Goal: Task Accomplishment & Management: Manage account settings

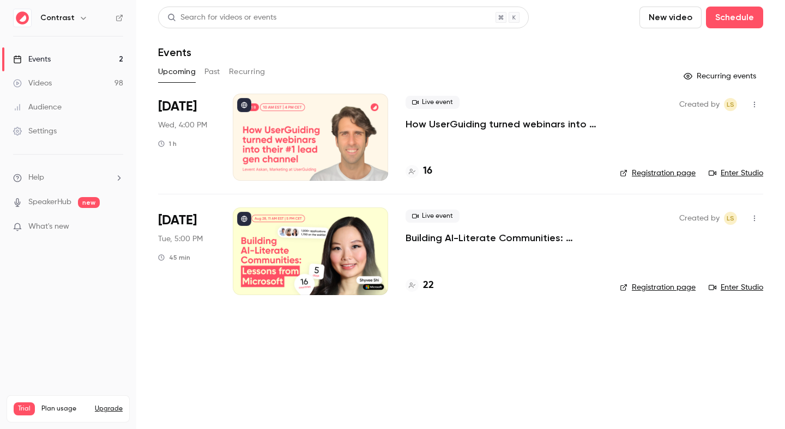
click at [79, 16] on icon "button" at bounding box center [83, 18] width 9 height 9
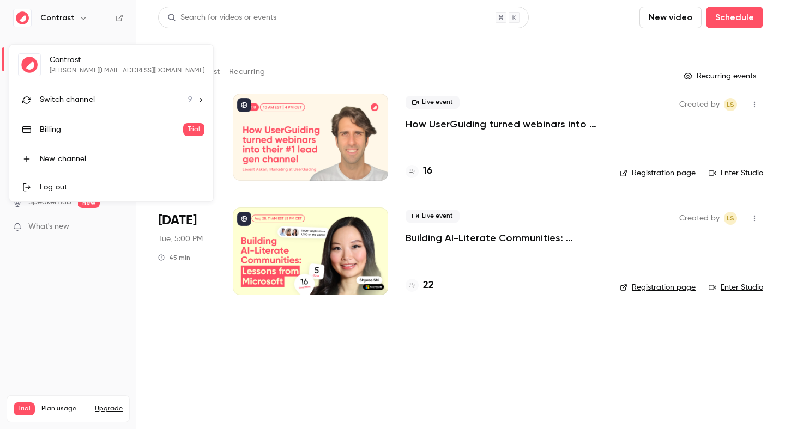
click at [99, 109] on li "Switch channel 9" at bounding box center [111, 100] width 204 height 29
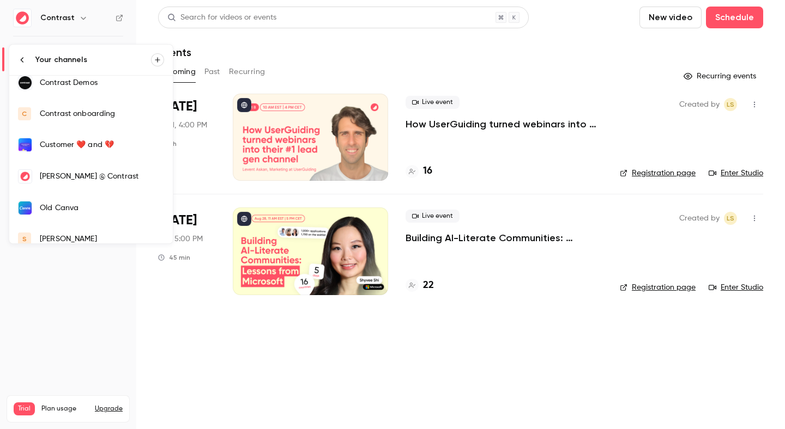
scroll to position [114, 0]
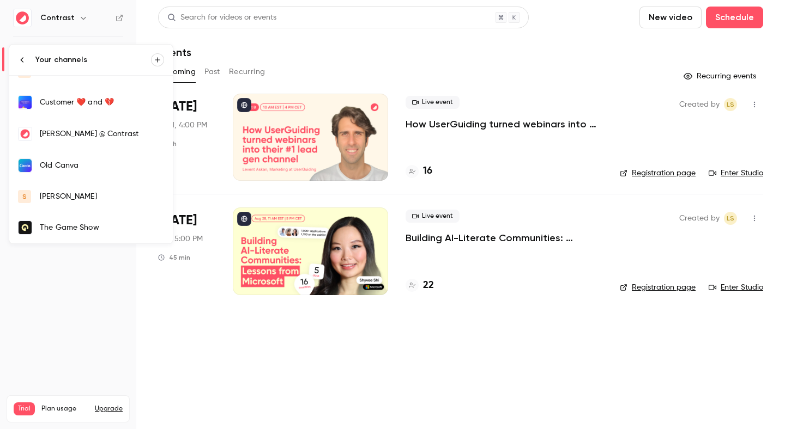
click at [80, 192] on div "salim" at bounding box center [102, 196] width 124 height 11
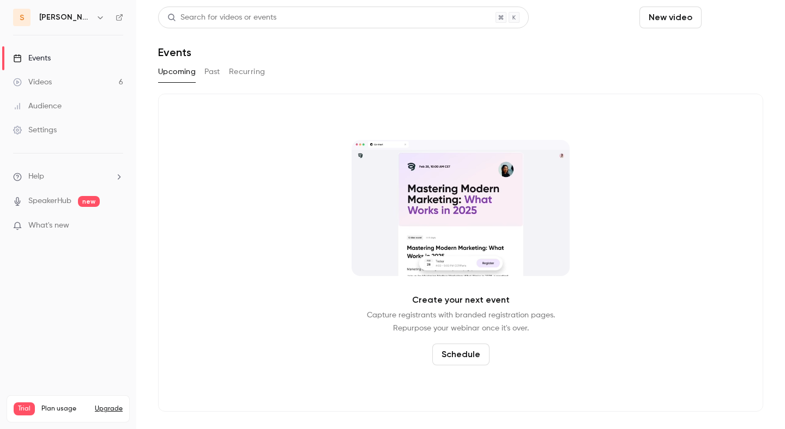
click at [737, 21] on button "Schedule" at bounding box center [734, 18] width 57 height 22
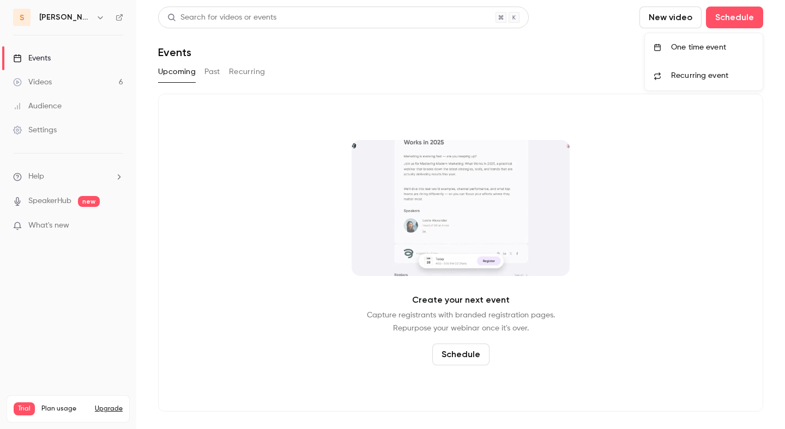
click at [692, 47] on div "One time event" at bounding box center [712, 47] width 83 height 11
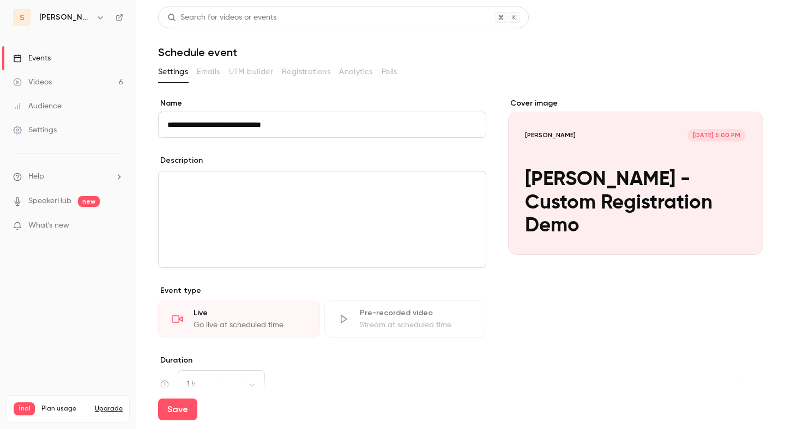
click at [201, 126] on input "**********" at bounding box center [322, 125] width 328 height 26
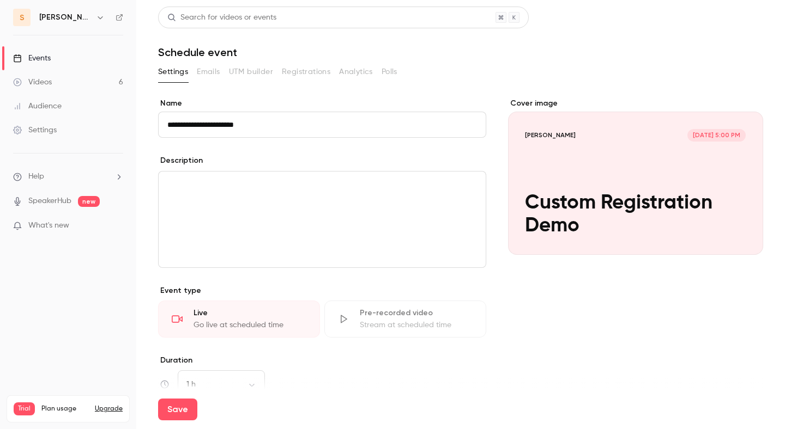
click at [236, 123] on input "**********" at bounding box center [322, 125] width 328 height 26
type input "**********"
click at [187, 417] on button "Save" at bounding box center [177, 410] width 39 height 22
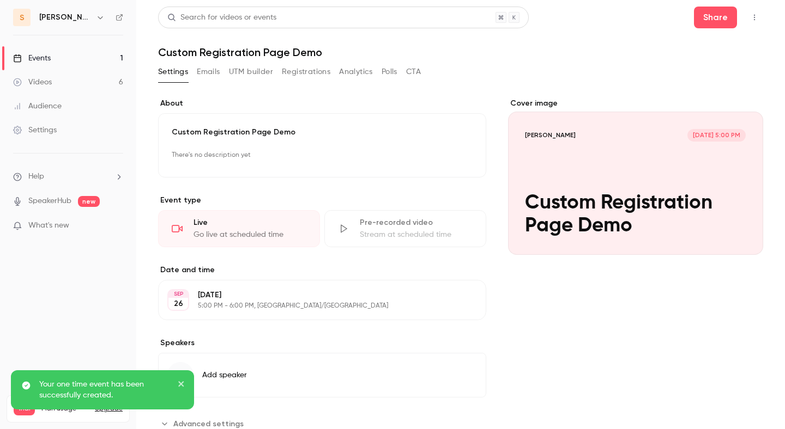
click at [180, 383] on icon "close" at bounding box center [182, 384] width 8 height 9
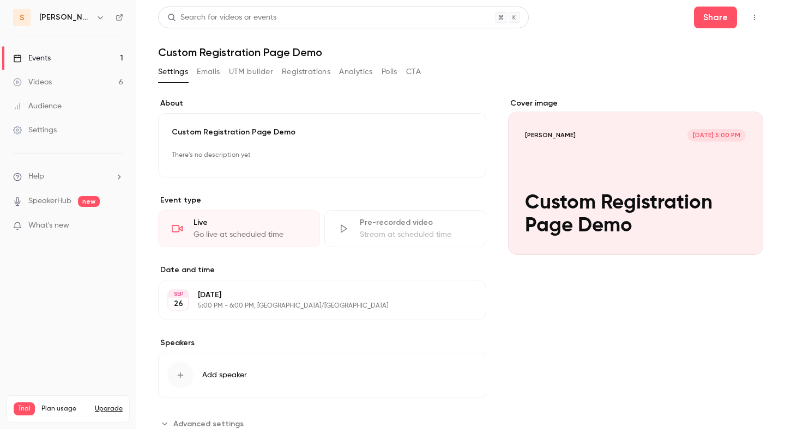
click at [481, 53] on h1 "Custom Registration Page Demo" at bounding box center [460, 52] width 605 height 13
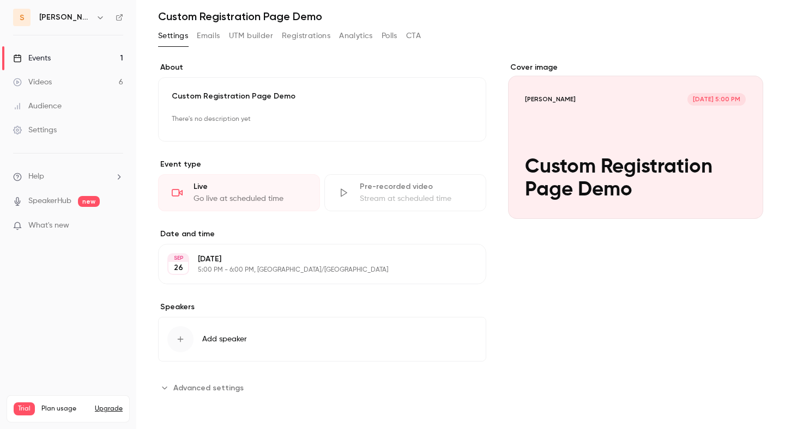
click at [214, 392] on span "Advanced settings" at bounding box center [208, 388] width 70 height 11
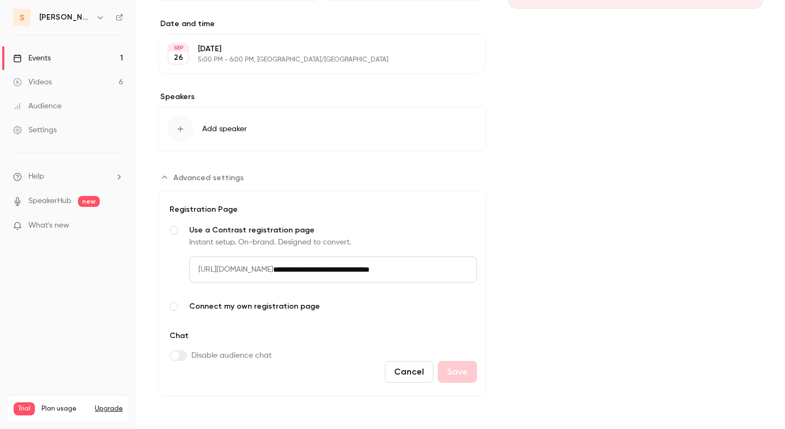
scroll to position [0, 0]
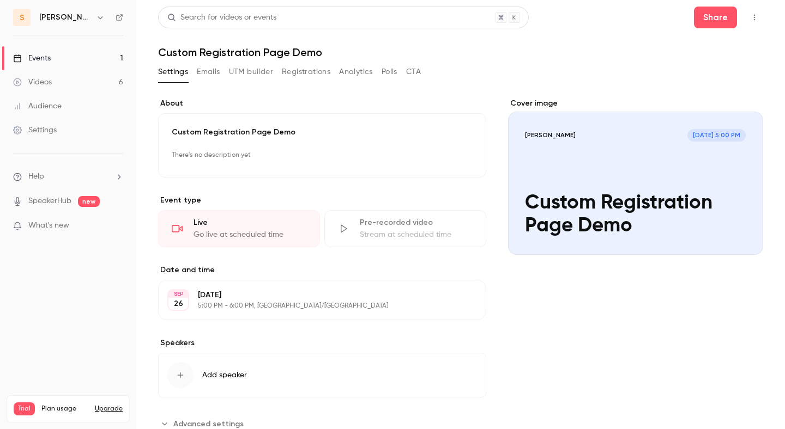
scroll to position [36, 0]
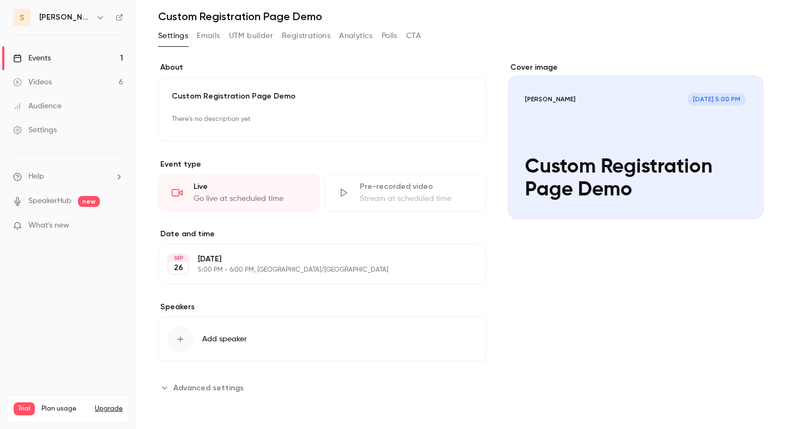
click at [205, 386] on span "Advanced settings" at bounding box center [208, 388] width 70 height 11
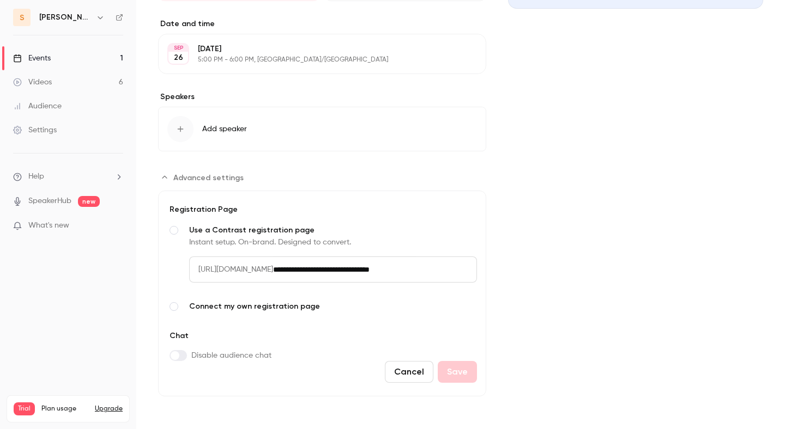
click at [239, 306] on span "Connect my own registration page" at bounding box center [333, 306] width 288 height 11
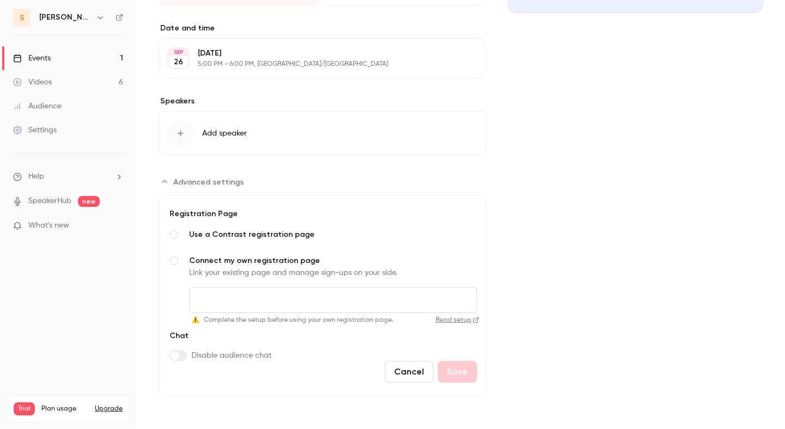
scroll to position [242, 0]
click at [251, 300] on input "Connect my own registration page Link your existing page and manage sign-ups on…" at bounding box center [333, 300] width 288 height 26
type input "**********"
click at [455, 372] on button "Save" at bounding box center [457, 372] width 39 height 22
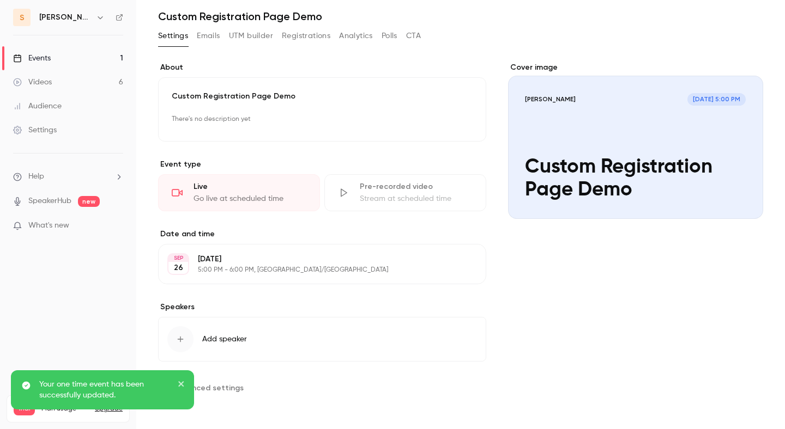
scroll to position [0, 0]
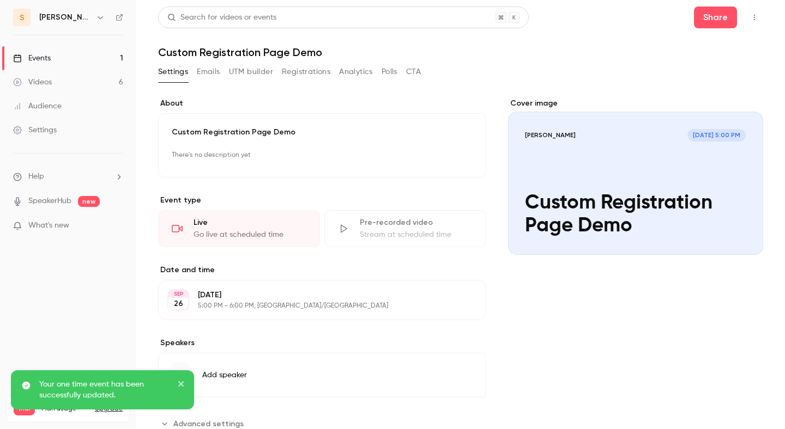
click at [711, 35] on header "Search for videos or events Share Custom Registration Page Demo" at bounding box center [460, 33] width 605 height 52
click at [711, 23] on button "Share" at bounding box center [715, 18] width 43 height 22
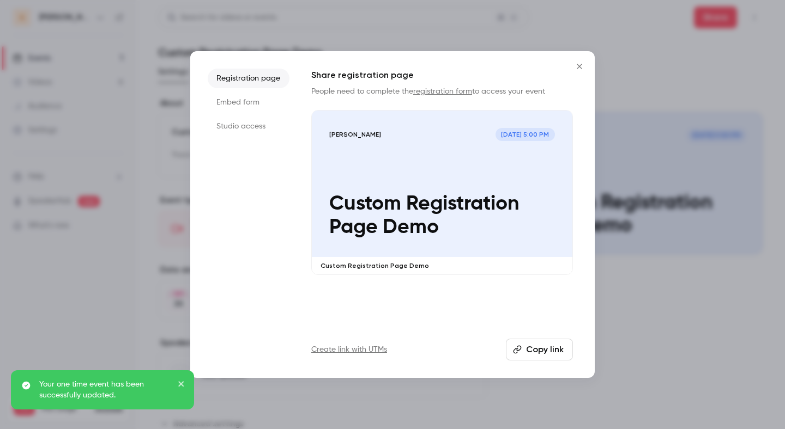
click at [472, 183] on div "salim Sep 26, 5:00 PM Custom Registration Page Demo" at bounding box center [442, 184] width 260 height 147
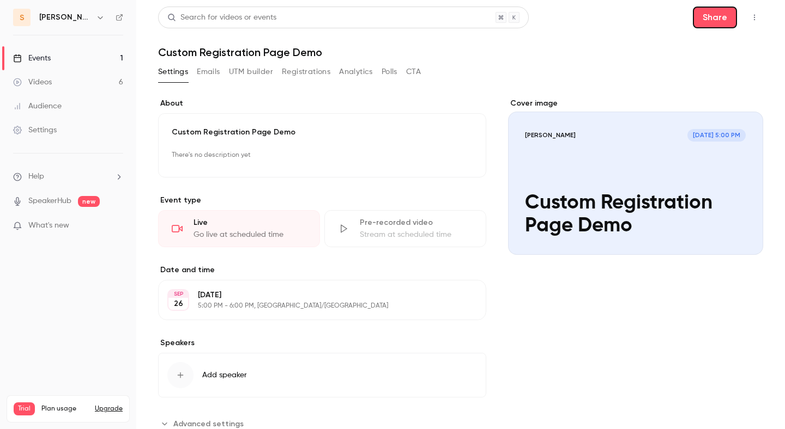
scroll to position [36, 0]
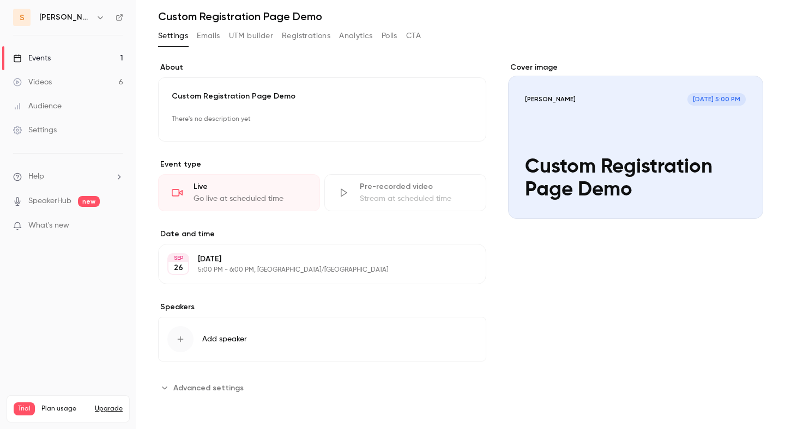
click at [200, 391] on span "Advanced settings" at bounding box center [208, 388] width 70 height 11
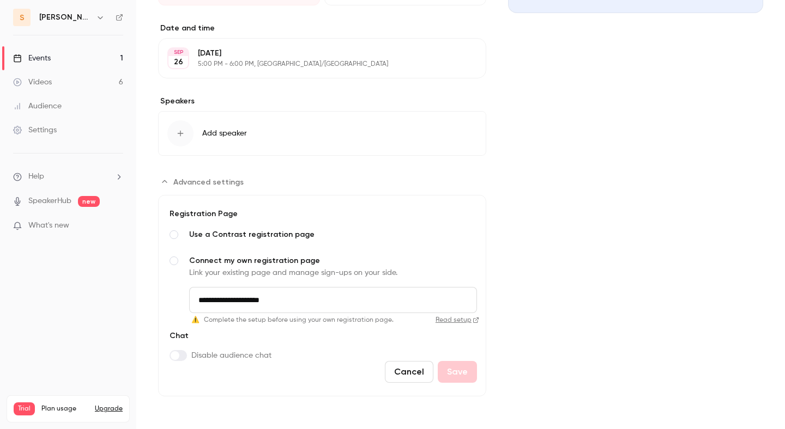
click at [310, 311] on input "**********" at bounding box center [333, 300] width 288 height 26
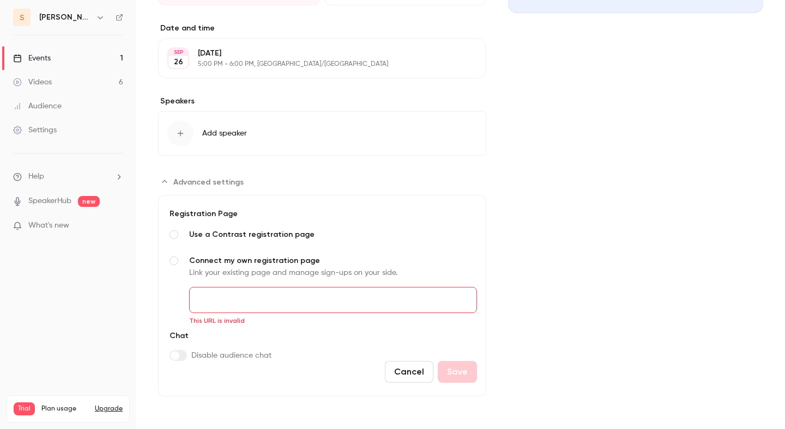
click at [327, 344] on form "**********" at bounding box center [322, 296] width 328 height 202
click at [327, 297] on input "Connect my own registration page Link your existing page and manage sign-ups on…" at bounding box center [333, 300] width 288 height 26
click at [313, 294] on input "Connect my own registration page Link your existing page and manage sign-ups on…" at bounding box center [333, 300] width 288 height 26
click at [356, 249] on div "**********" at bounding box center [321, 270] width 309 height 122
click at [333, 308] on input "Connect my own registration page Link your existing page and manage sign-ups on…" at bounding box center [333, 300] width 288 height 26
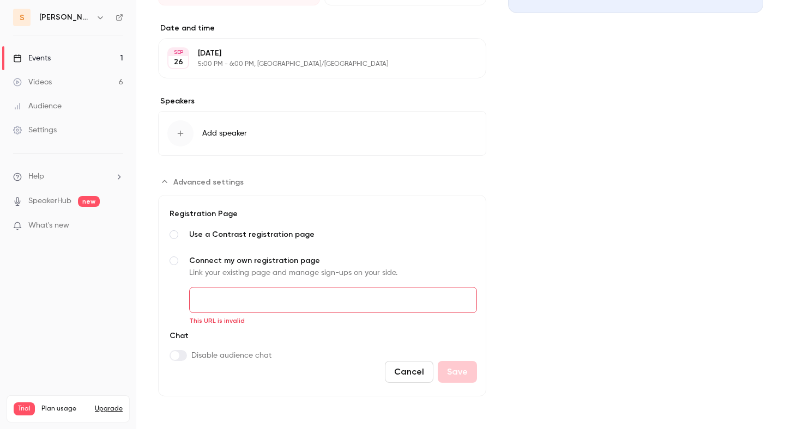
click at [286, 228] on label "**********" at bounding box center [321, 234] width 309 height 13
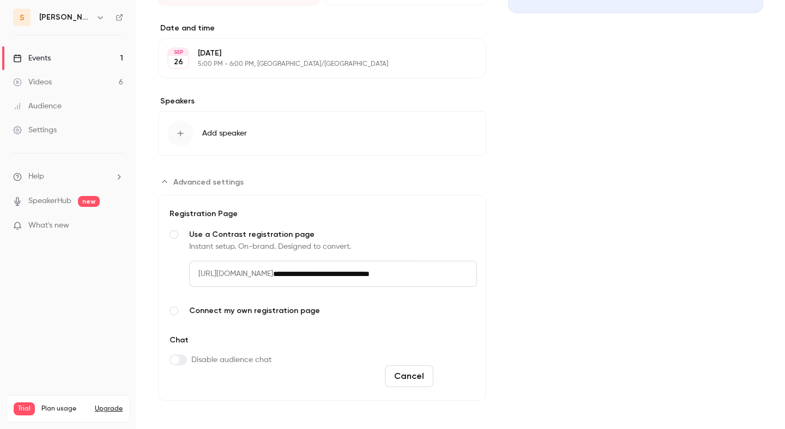
click at [453, 380] on button "Save" at bounding box center [457, 377] width 39 height 22
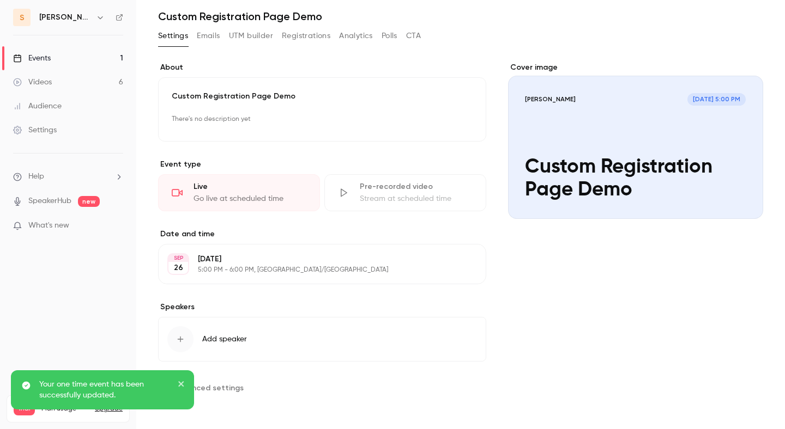
scroll to position [36, 0]
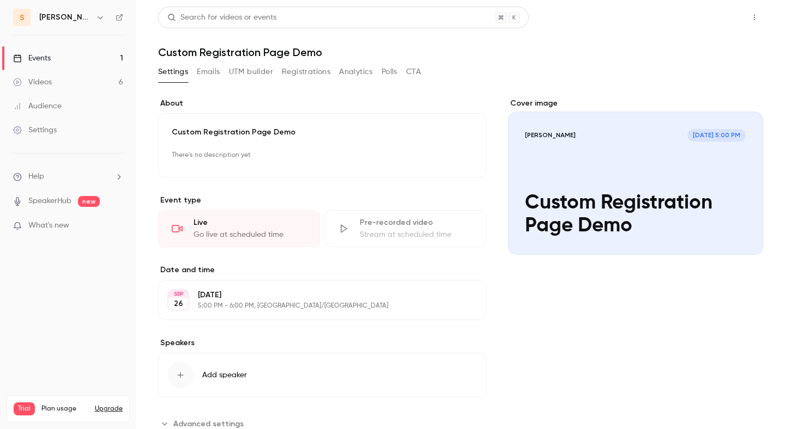
click at [707, 27] on button "Share" at bounding box center [715, 18] width 43 height 22
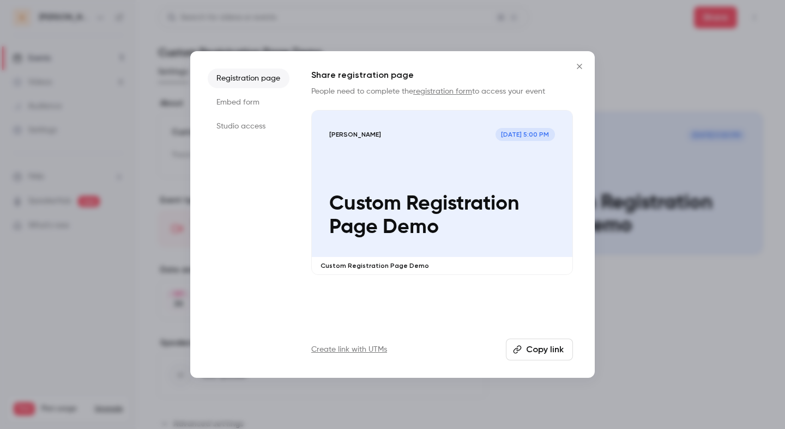
click at [438, 195] on p "Custom Registration Page Demo" at bounding box center [442, 215] width 226 height 47
click at [580, 64] on icon "Close" at bounding box center [579, 66] width 13 height 9
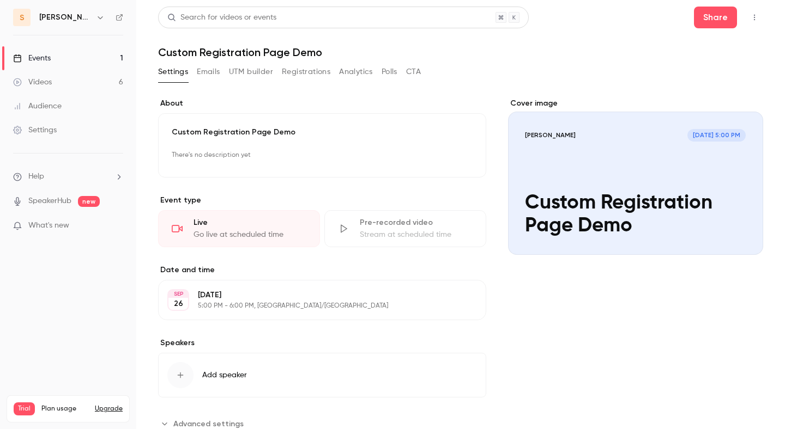
scroll to position [36, 0]
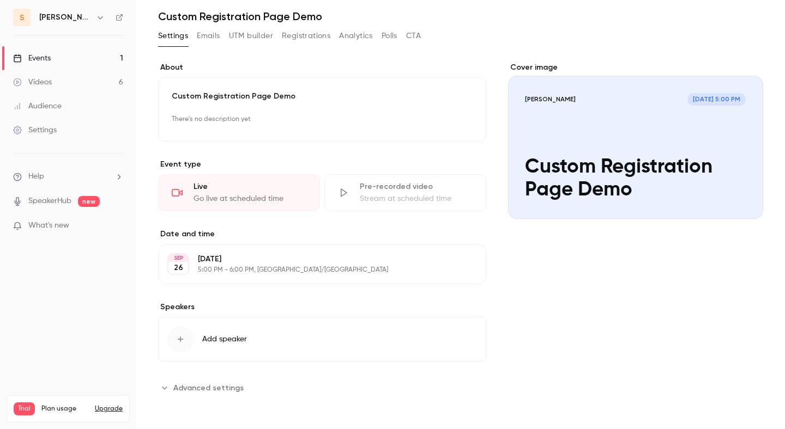
click at [228, 390] on span "Advanced settings" at bounding box center [208, 388] width 70 height 11
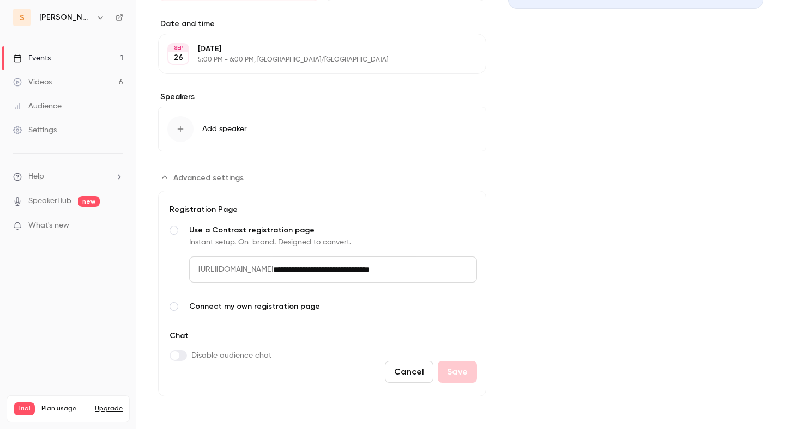
click at [291, 304] on span "Connect my own registration page" at bounding box center [333, 306] width 288 height 11
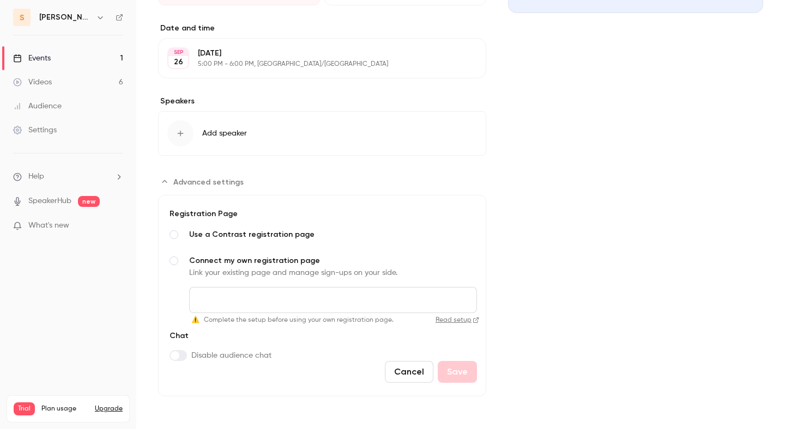
click at [299, 302] on input "Connect my own registration page Link your existing page and manage sign-ups on…" at bounding box center [333, 300] width 288 height 26
type input "**********"
click at [470, 365] on button "Save" at bounding box center [457, 372] width 39 height 22
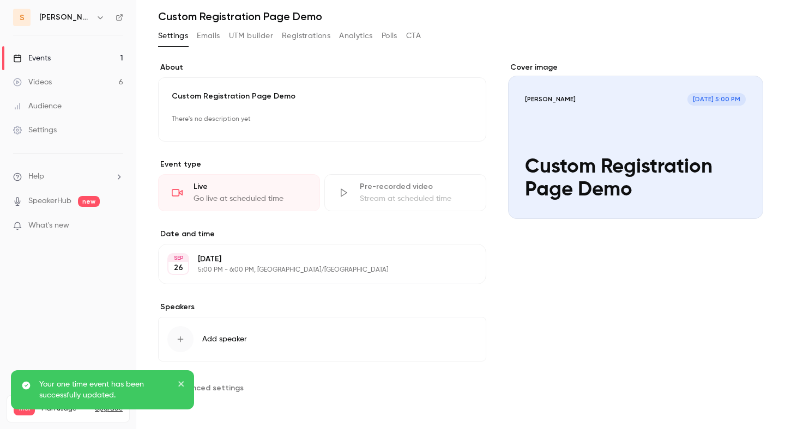
scroll to position [0, 0]
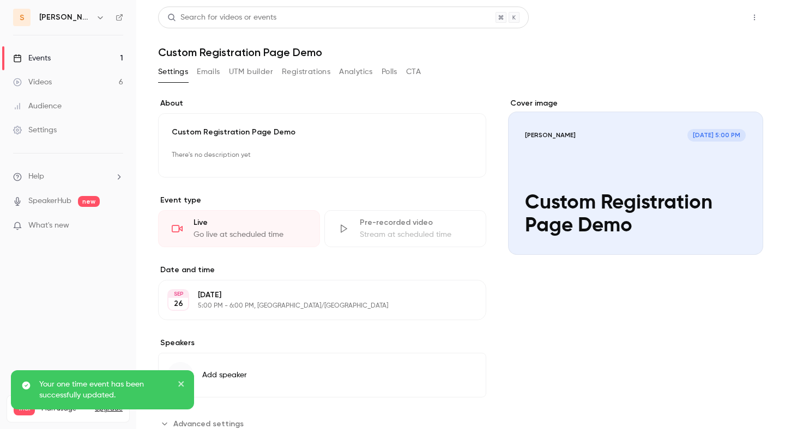
click at [713, 22] on button "Share" at bounding box center [715, 18] width 43 height 22
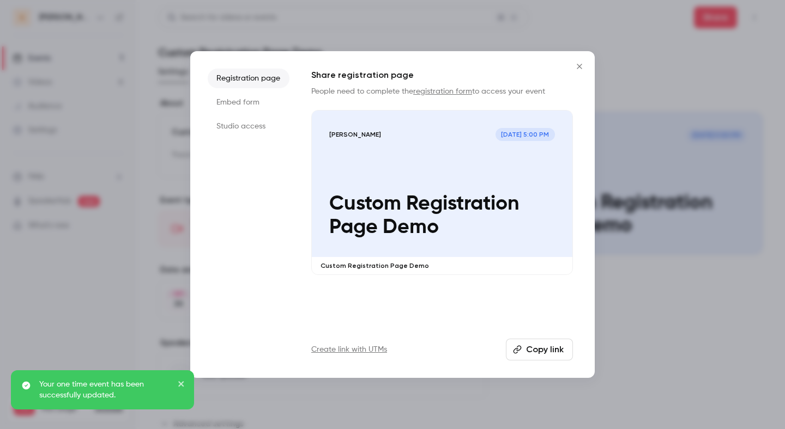
click at [537, 193] on p "Custom Registration Page Demo" at bounding box center [442, 215] width 226 height 47
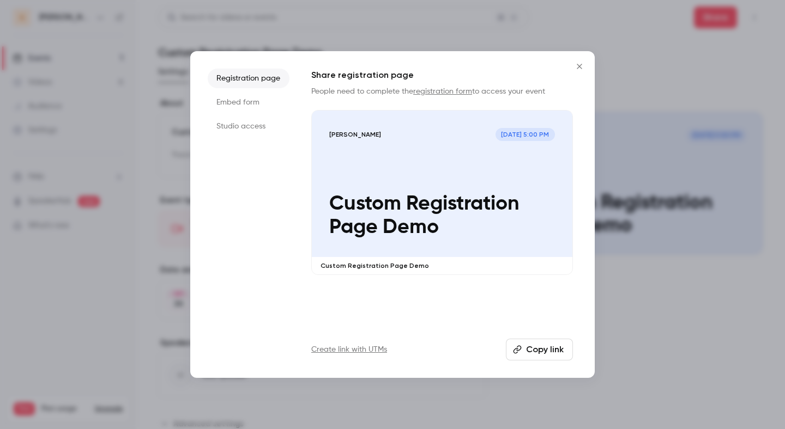
click at [586, 70] on button "Close" at bounding box center [579, 67] width 22 height 22
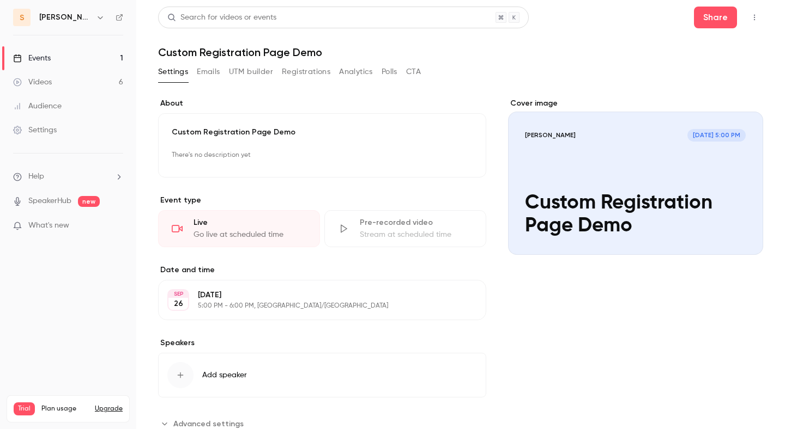
scroll to position [36, 0]
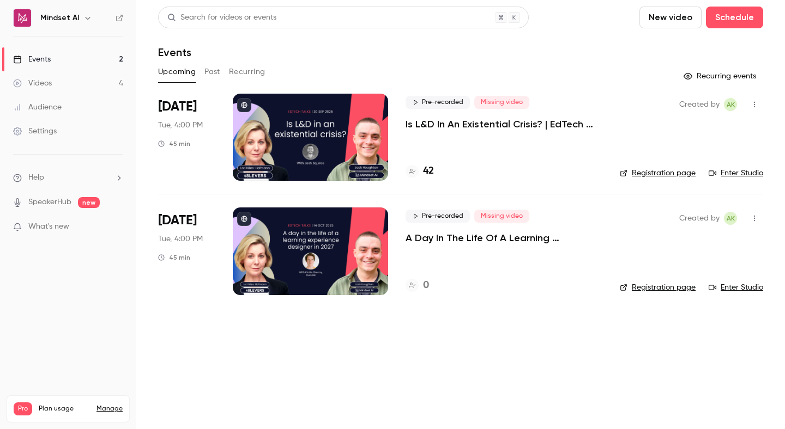
click at [40, 130] on div "Settings" at bounding box center [35, 131] width 44 height 11
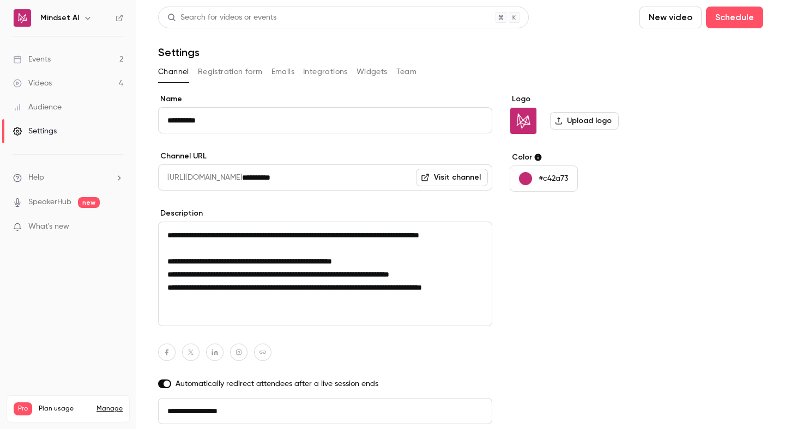
scroll to position [41, 0]
click at [406, 69] on button "Team" at bounding box center [406, 71] width 21 height 17
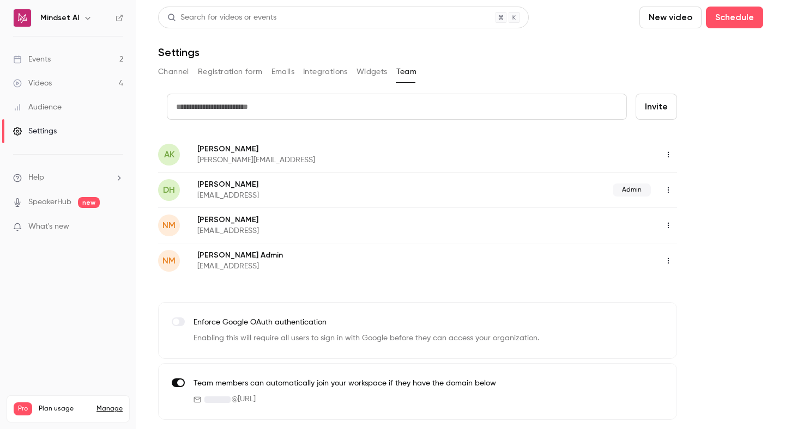
click at [665, 154] on icon "button" at bounding box center [668, 155] width 9 height 8
click at [693, 181] on div "Assign admin role" at bounding box center [725, 182] width 83 height 11
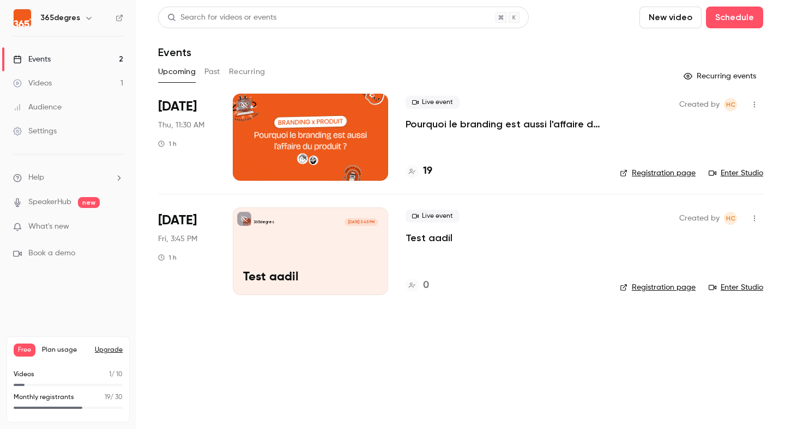
click at [64, 126] on link "Settings" at bounding box center [68, 131] width 136 height 24
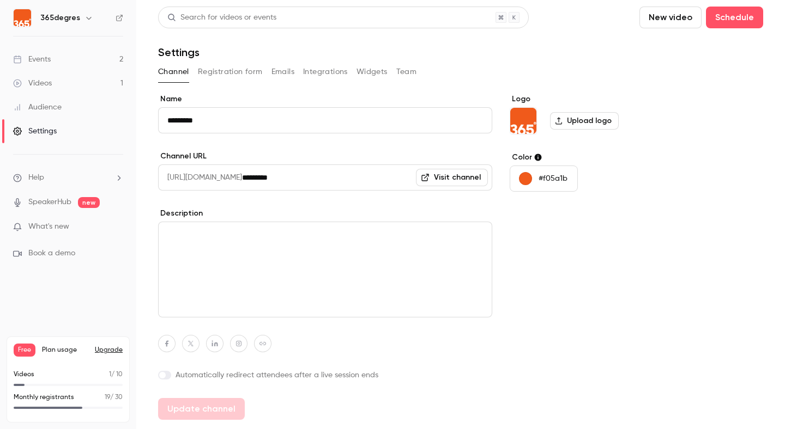
click at [405, 73] on button "Team" at bounding box center [406, 71] width 21 height 17
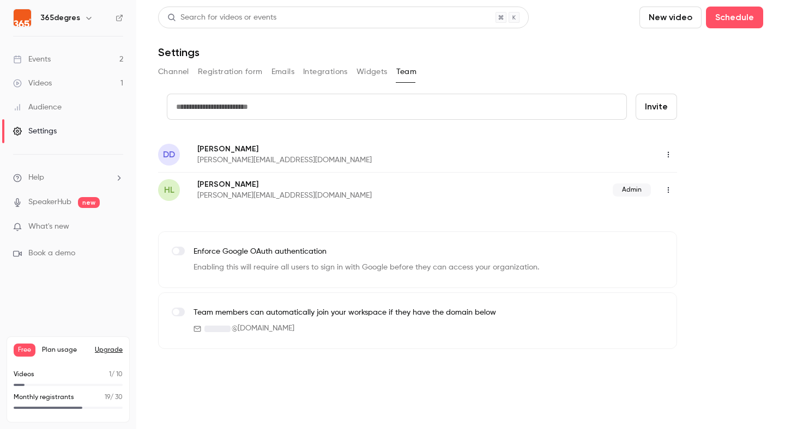
click at [82, 19] on button "button" at bounding box center [88, 17] width 13 height 13
drag, startPoint x: 195, startPoint y: 197, endPoint x: 278, endPoint y: 196, distance: 83.4
click at [278, 196] on div "HL Hélène CHOMIENNE helene@365degres.fr Admin" at bounding box center [417, 189] width 519 height 35
copy p "helene@365degres.fr"
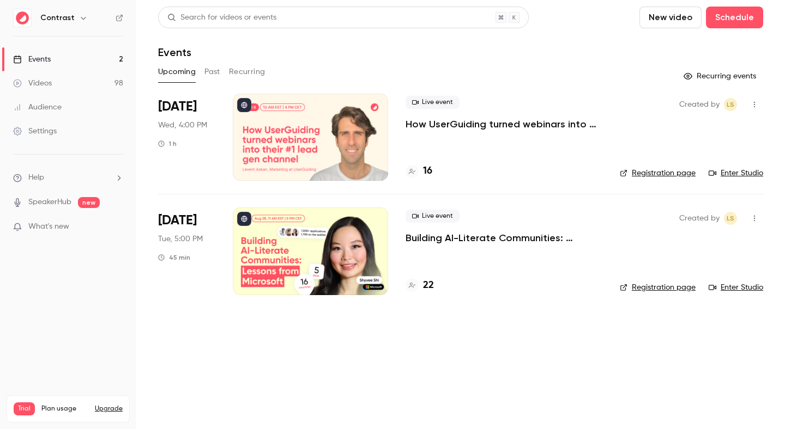
click at [80, 18] on icon "button" at bounding box center [83, 18] width 9 height 9
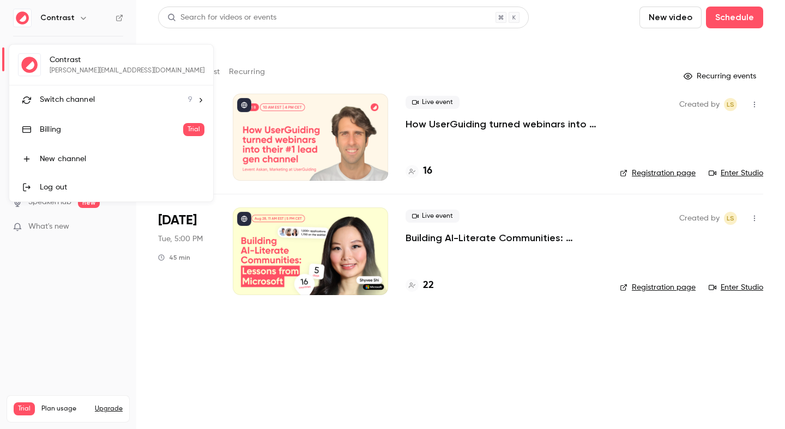
click at [83, 104] on span "Switch channel" at bounding box center [67, 99] width 55 height 11
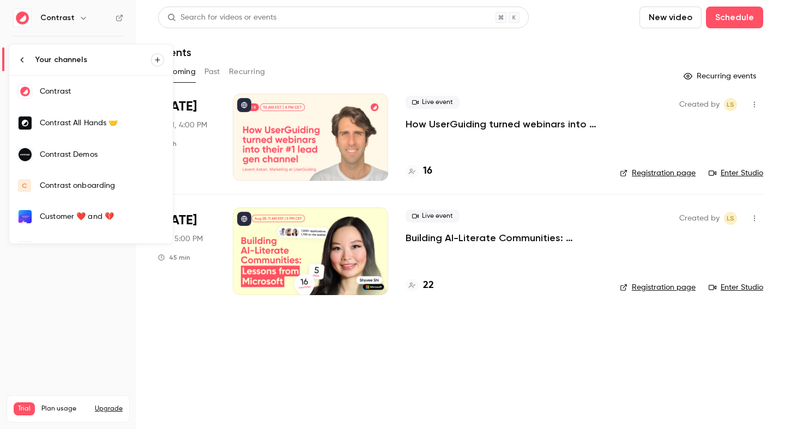
scroll to position [114, 0]
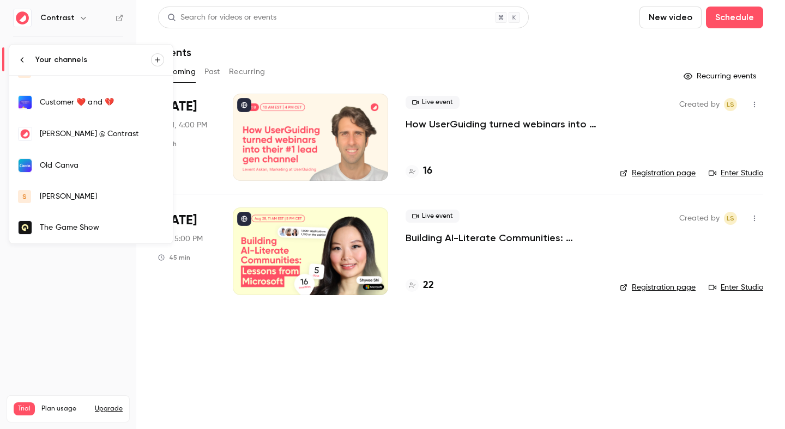
click at [68, 193] on div "salim" at bounding box center [102, 196] width 124 height 11
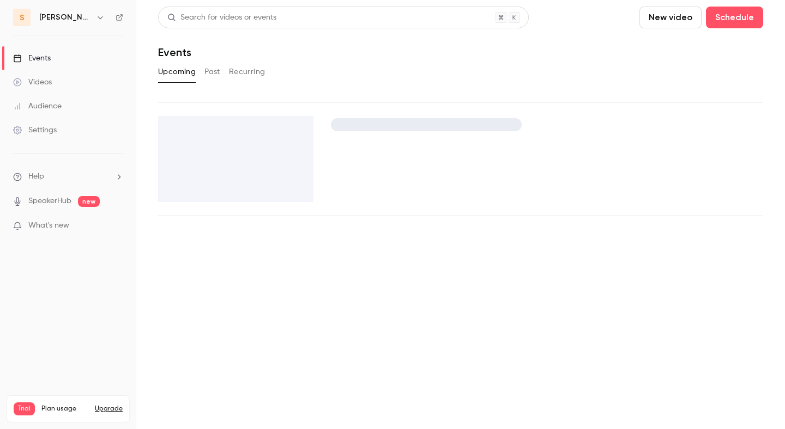
click at [73, 80] on link "Videos" at bounding box center [68, 82] width 136 height 24
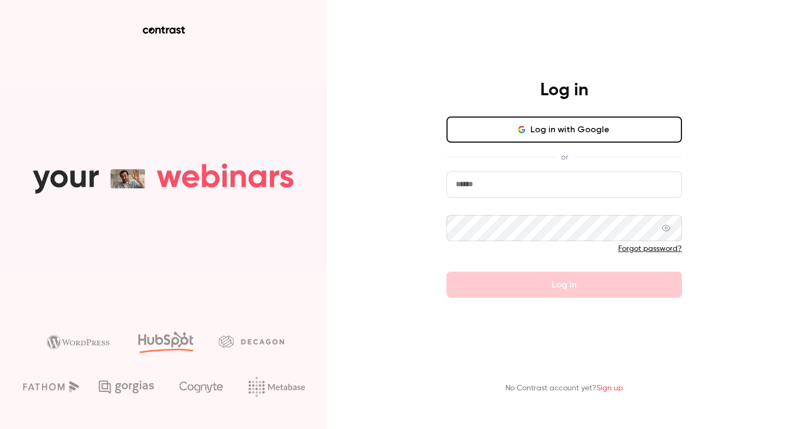
click at [496, 134] on button "Log in with Google" at bounding box center [563, 130] width 235 height 26
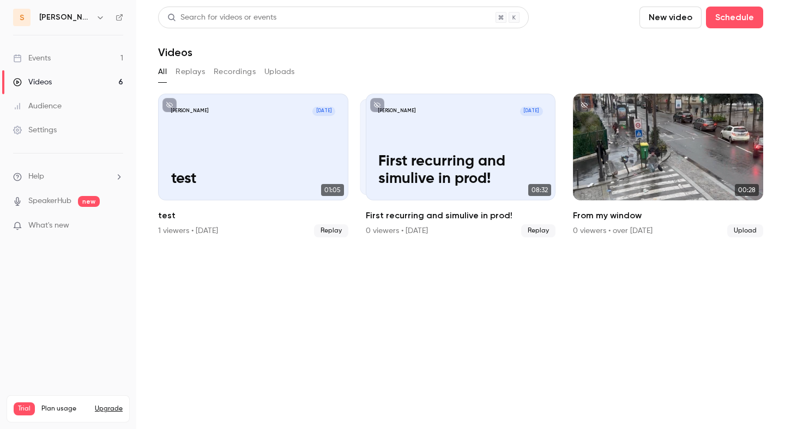
click at [81, 65] on link "Events 1" at bounding box center [68, 58] width 136 height 24
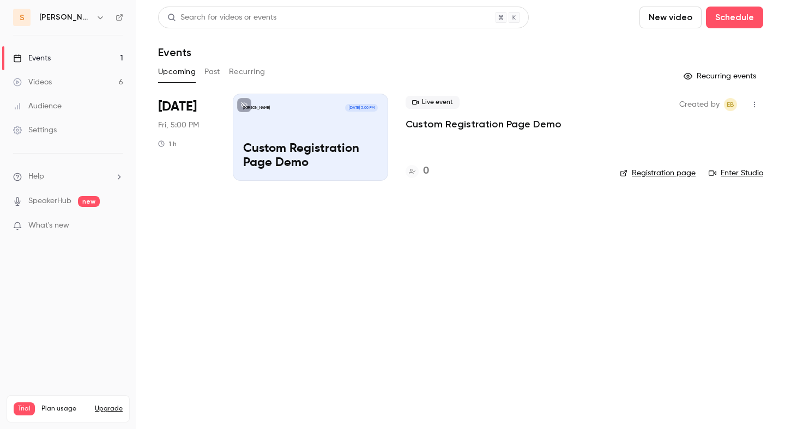
click at [94, 77] on link "Videos 6" at bounding box center [68, 82] width 136 height 24
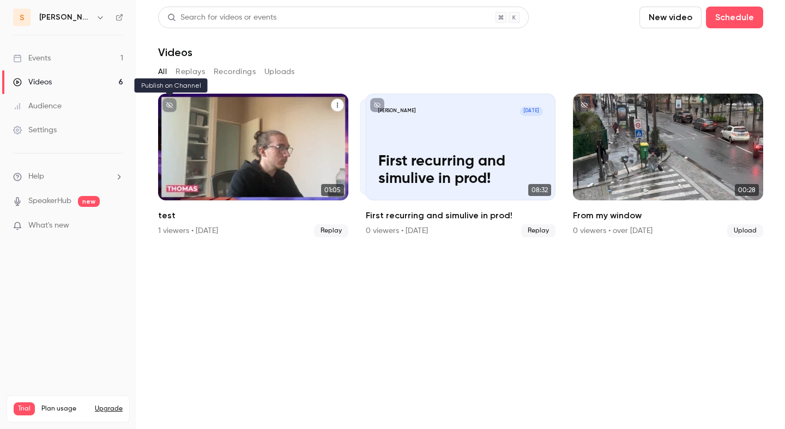
click at [222, 124] on div "[PERSON_NAME] [DATE] test" at bounding box center [253, 147] width 190 height 107
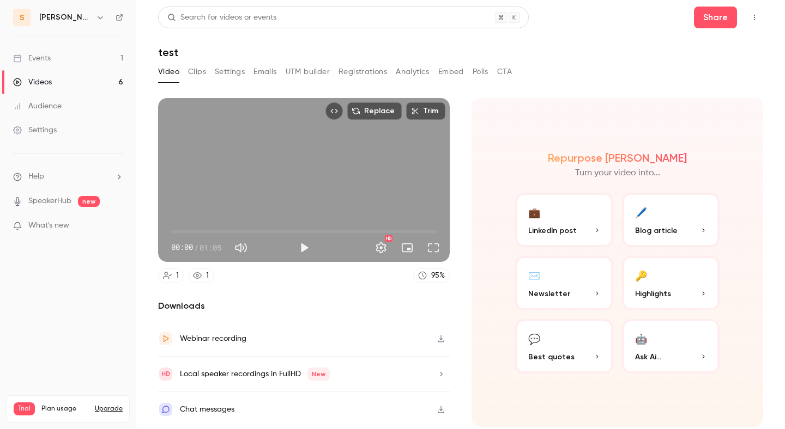
click at [233, 72] on button "Settings" at bounding box center [230, 71] width 30 height 17
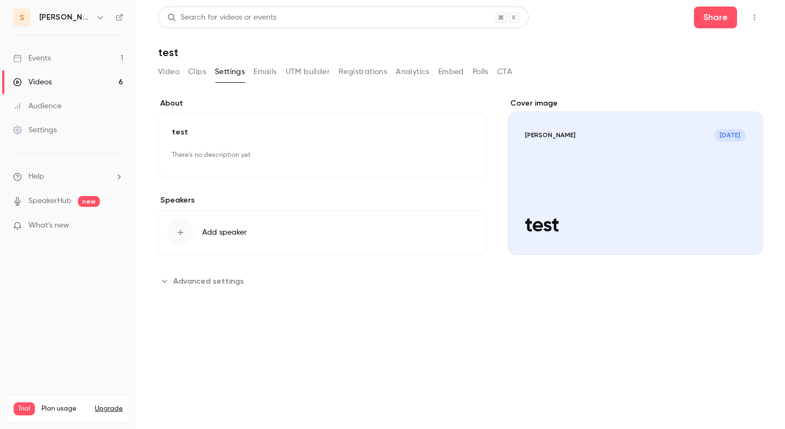
click at [218, 272] on div "**********" at bounding box center [322, 194] width 328 height 192
click at [218, 278] on span "Advanced settings" at bounding box center [208, 281] width 70 height 11
click at [760, 17] on button "Top Bar Actions" at bounding box center [753, 17] width 17 height 17
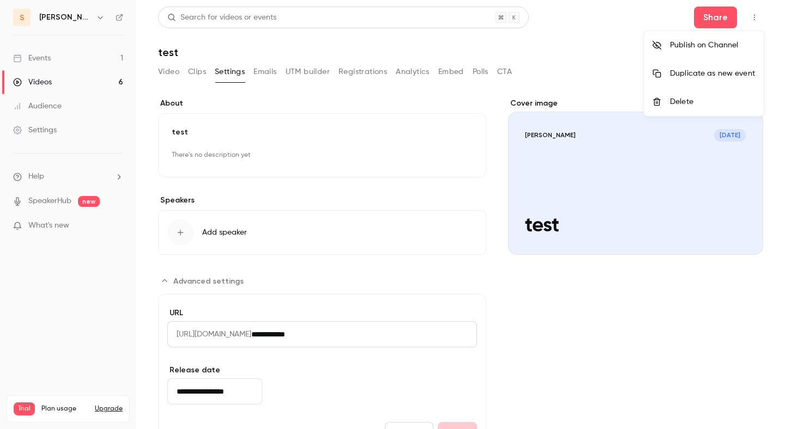
click at [702, 51] on li "Publish on Channel" at bounding box center [704, 45] width 120 height 28
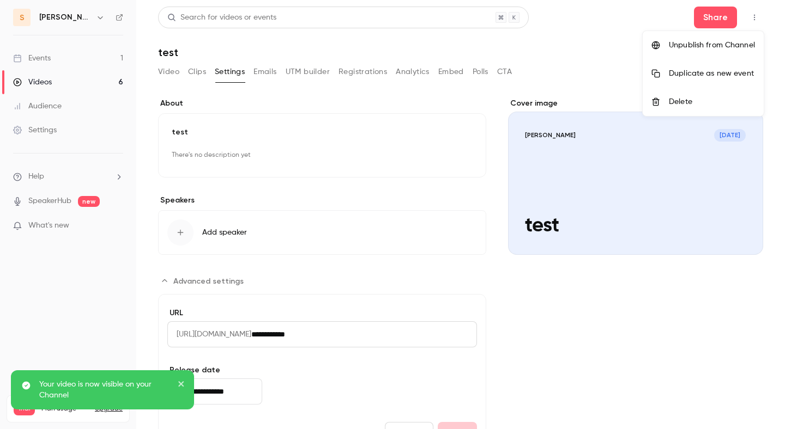
click at [114, 17] on div at bounding box center [392, 214] width 785 height 429
click at [122, 18] on icon at bounding box center [120, 18] width 8 height 8
click at [61, 24] on div "s salim" at bounding box center [68, 17] width 110 height 17
click at [96, 20] on icon "button" at bounding box center [100, 17] width 9 height 9
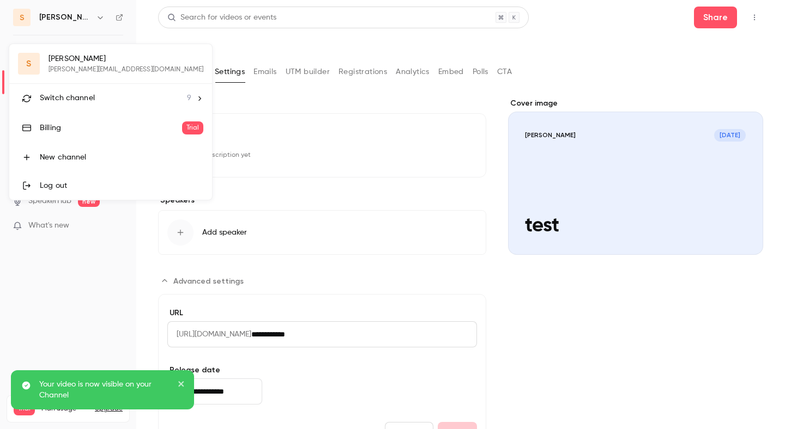
click at [76, 93] on span "Switch channel" at bounding box center [67, 98] width 55 height 11
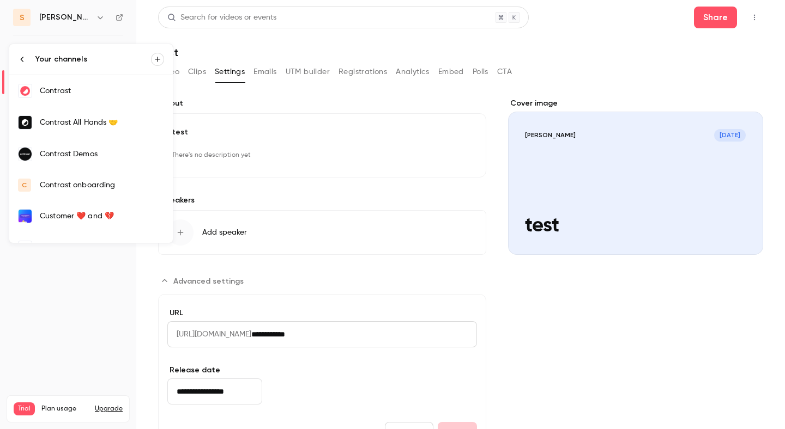
click at [76, 93] on div "Contrast" at bounding box center [102, 91] width 124 height 11
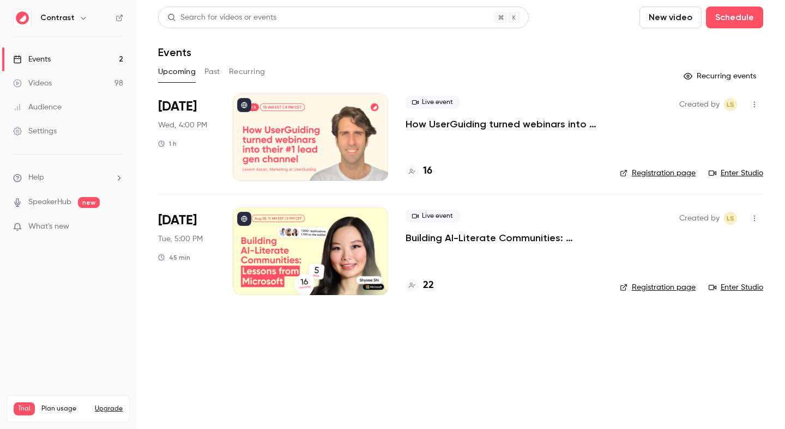
click at [76, 88] on link "Videos 98" at bounding box center [68, 83] width 136 height 24
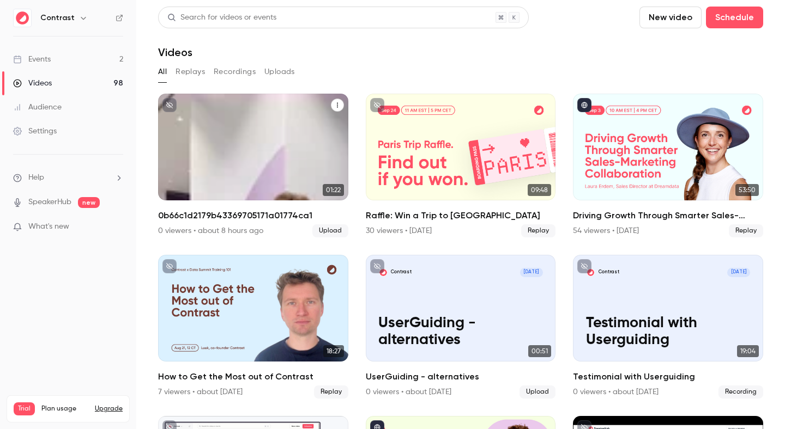
click at [241, 213] on h2 "0b66c1d2179b43369705171a01774ca1" at bounding box center [253, 215] width 190 height 13
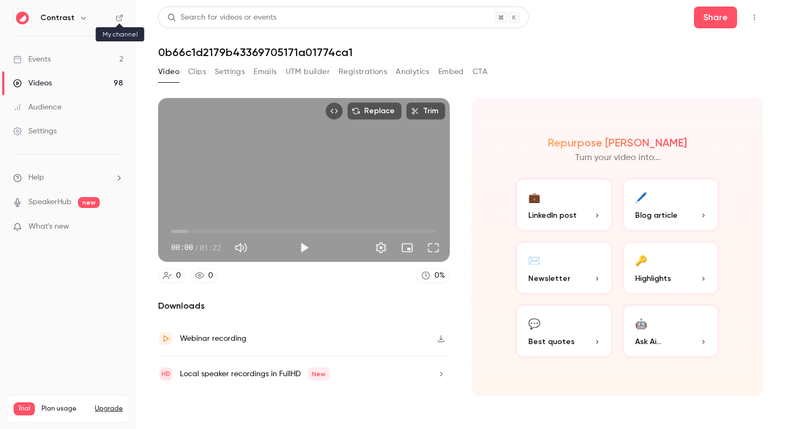
click at [117, 20] on icon at bounding box center [120, 18] width 8 height 8
click at [73, 68] on link "Events 2" at bounding box center [68, 59] width 136 height 24
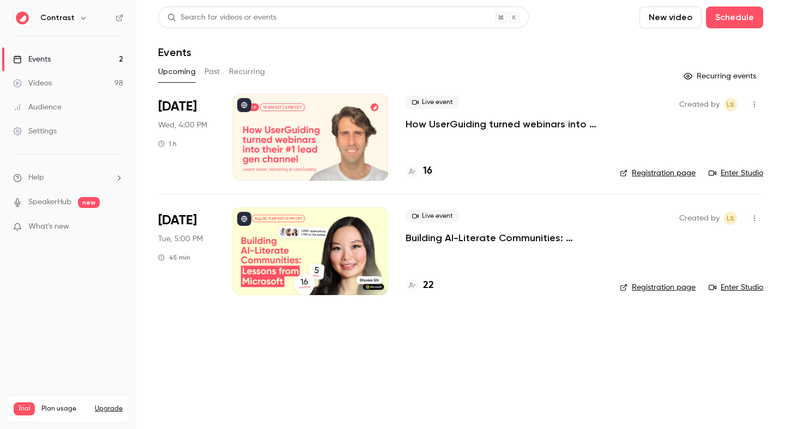
click at [77, 78] on link "Videos 98" at bounding box center [68, 83] width 136 height 24
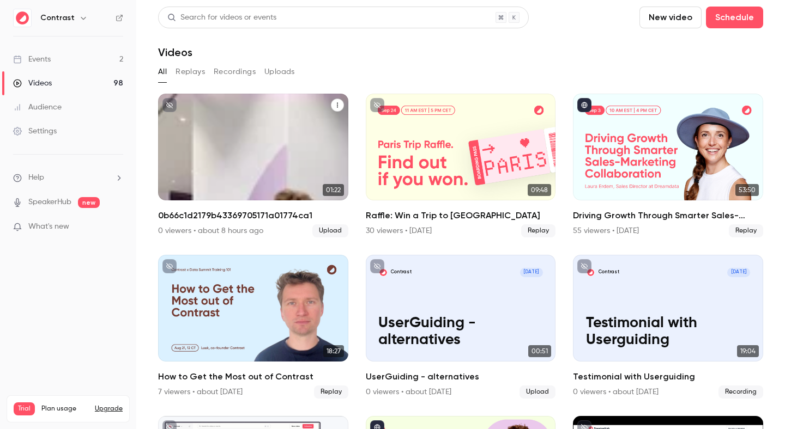
click at [282, 154] on p "0b66c1d2179b43369705171a01774ca1" at bounding box center [253, 170] width 165 height 34
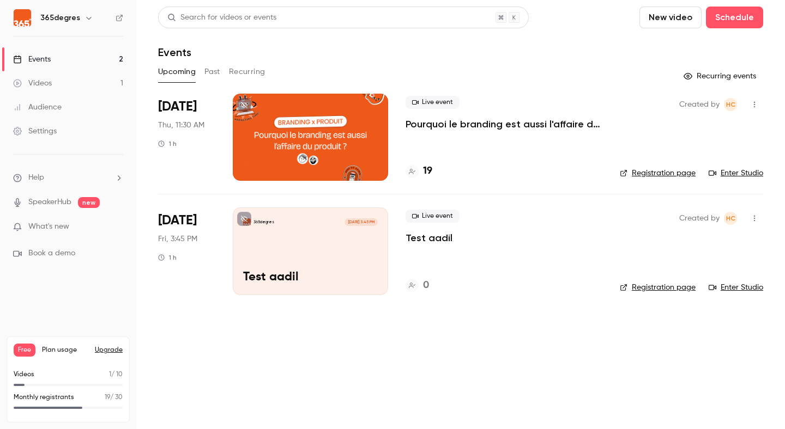
click at [65, 133] on link "Settings" at bounding box center [68, 131] width 136 height 24
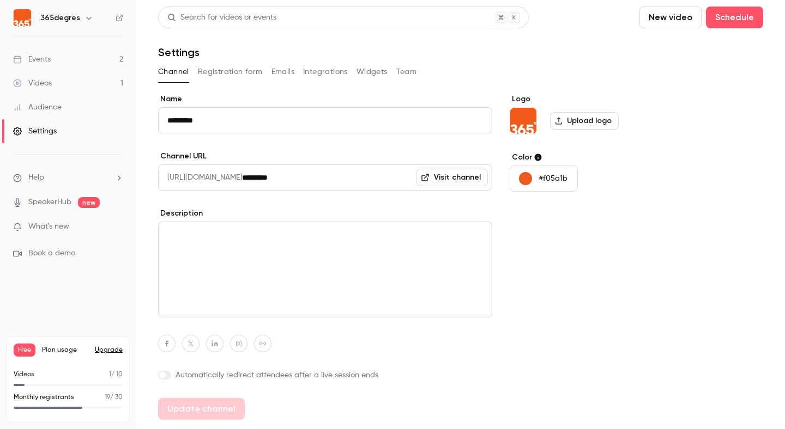
click at [399, 74] on button "Team" at bounding box center [406, 71] width 21 height 17
